Goal: Task Accomplishment & Management: Use online tool/utility

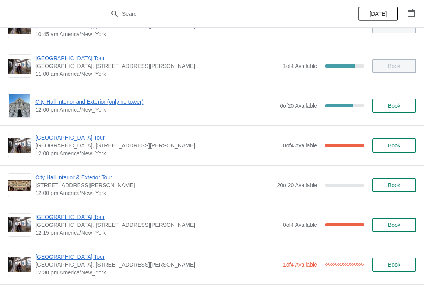
scroll to position [272, 0]
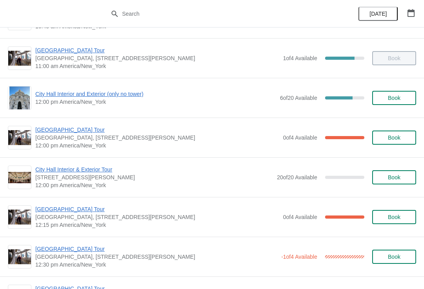
click at [86, 95] on span "City Hall Interior and Exterior (only no tower)" at bounding box center [155, 94] width 241 height 8
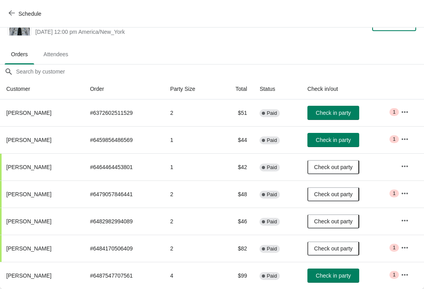
scroll to position [23, 0]
click at [332, 273] on span "Check in party" at bounding box center [333, 275] width 35 height 6
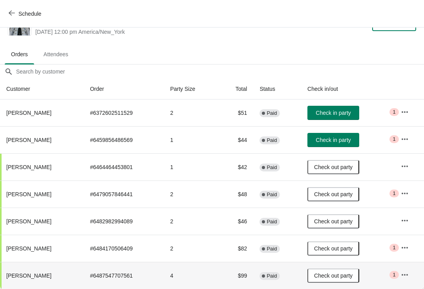
click at [14, 8] on button "Schedule" at bounding box center [26, 14] width 44 height 14
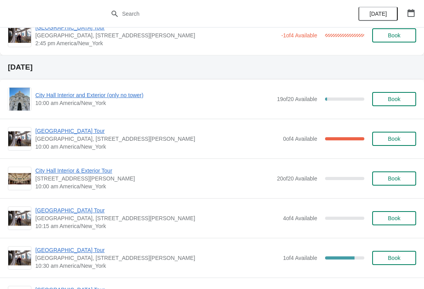
scroll to position [766, 0]
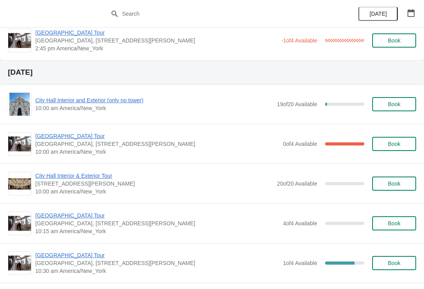
click at [273, 219] on span "[GEOGRAPHIC_DATA] Tour" at bounding box center [157, 215] width 244 height 8
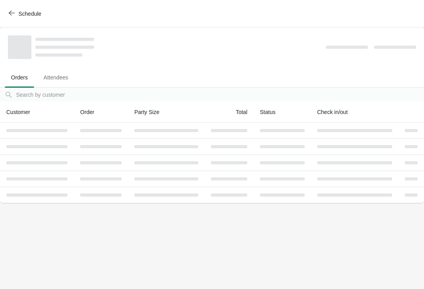
scroll to position [0, 0]
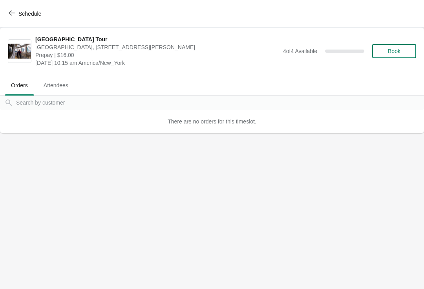
click at [18, 17] on span "Schedule" at bounding box center [29, 14] width 23 height 6
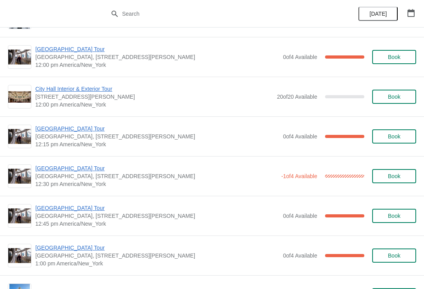
scroll to position [352, 0]
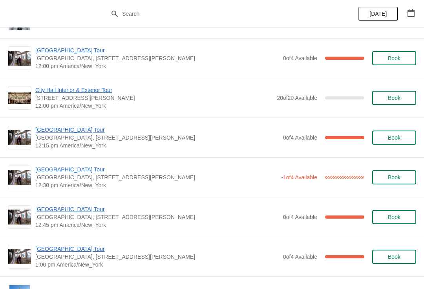
click at [71, 132] on span "[GEOGRAPHIC_DATA] Tour" at bounding box center [157, 130] width 244 height 8
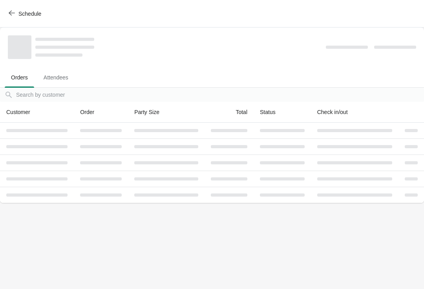
scroll to position [0, 0]
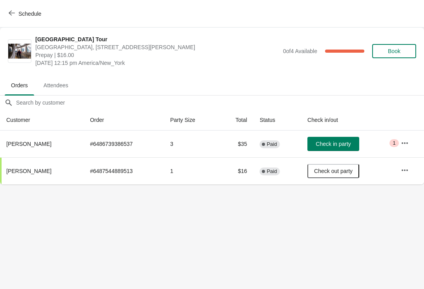
click at [335, 143] on span "Check in party" at bounding box center [333, 144] width 35 height 6
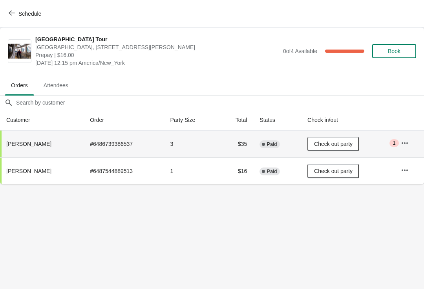
click at [16, 7] on button "Schedule" at bounding box center [26, 14] width 44 height 14
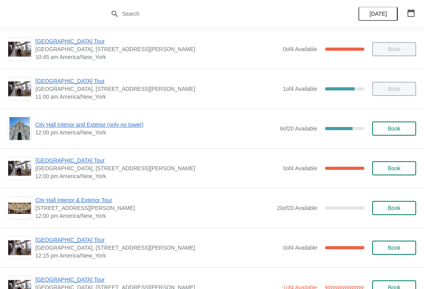
scroll to position [240, 0]
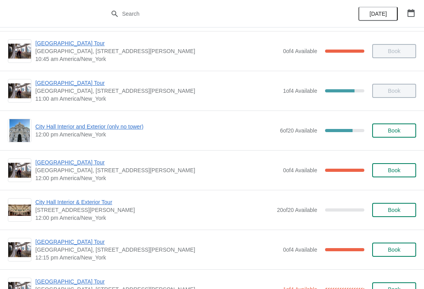
click at [114, 128] on span "City Hall Interior and Exterior (only no tower)" at bounding box center [155, 127] width 241 height 8
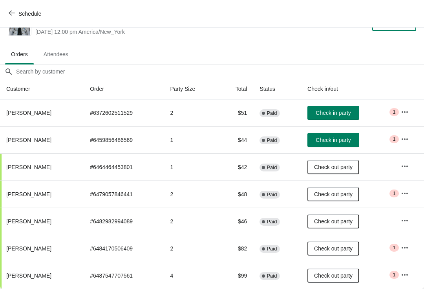
scroll to position [0, 0]
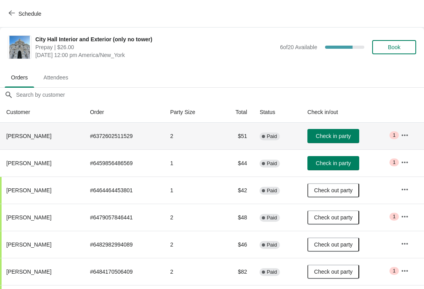
click at [337, 137] on span "Check in party" at bounding box center [333, 136] width 35 height 6
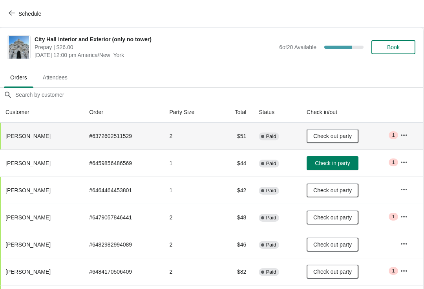
scroll to position [0, 0]
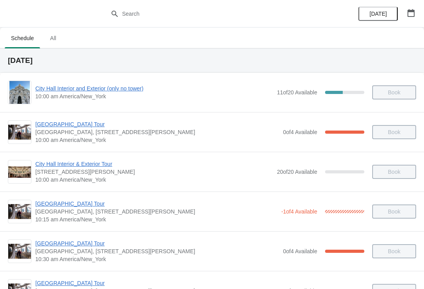
click at [315, 189] on div "City Hall Interior & Exterior Tour 1400 John F Kennedy Boulevard, Suite 121, Ph…" at bounding box center [212, 172] width 424 height 40
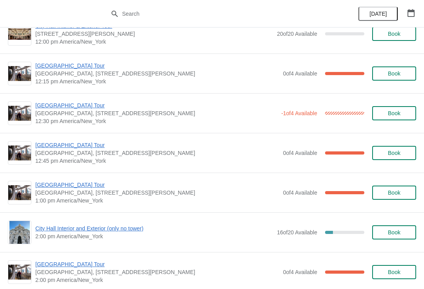
scroll to position [415, 0]
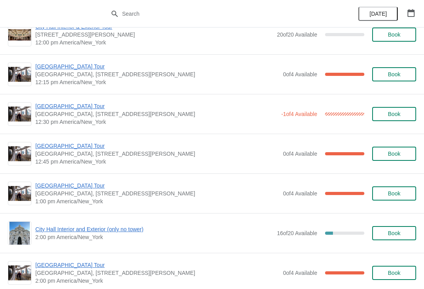
click at [80, 109] on span "[GEOGRAPHIC_DATA] Tour" at bounding box center [156, 106] width 242 height 8
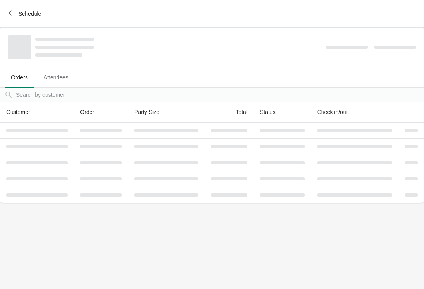
scroll to position [0, 0]
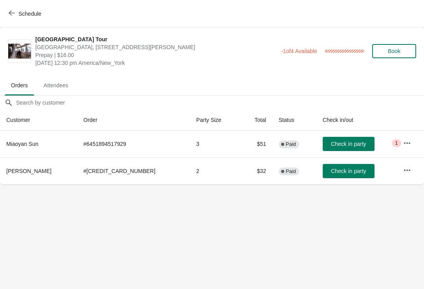
click at [331, 144] on span "Check in party" at bounding box center [348, 144] width 35 height 6
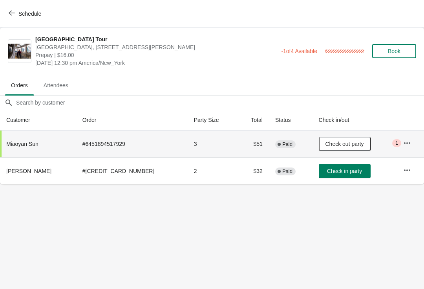
click at [16, 14] on span "Schedule" at bounding box center [25, 13] width 31 height 7
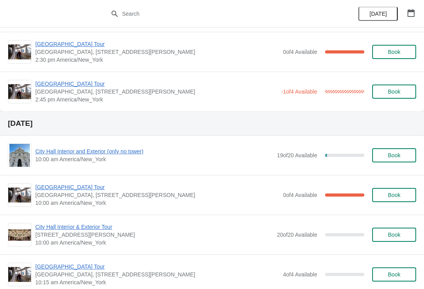
scroll to position [744, 0]
